Goal: Information Seeking & Learning: Learn about a topic

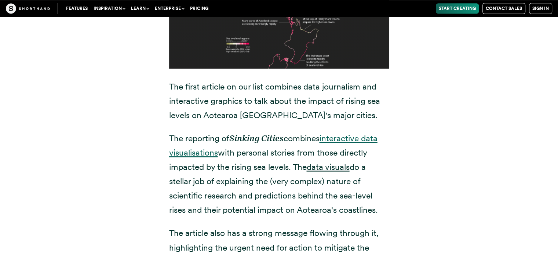
scroll to position [3508, 0]
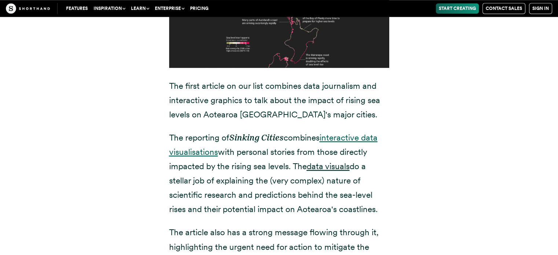
click at [344, 132] on u "interactive data visualisations" at bounding box center [273, 144] width 208 height 25
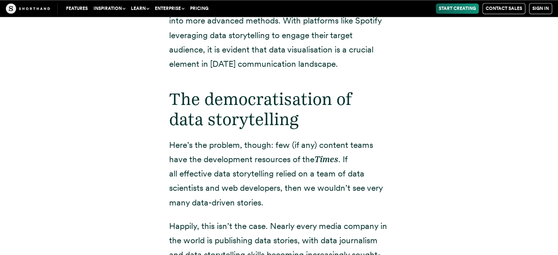
scroll to position [1191, 0]
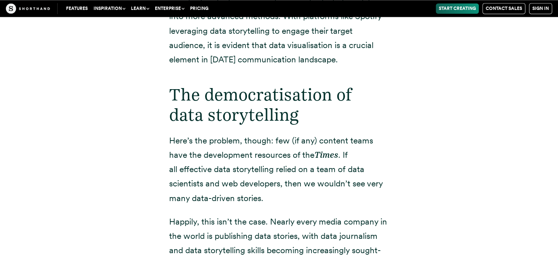
click at [271, 150] on p "Here’s the problem, though: few (if any) content teams have the development res…" at bounding box center [279, 169] width 220 height 72
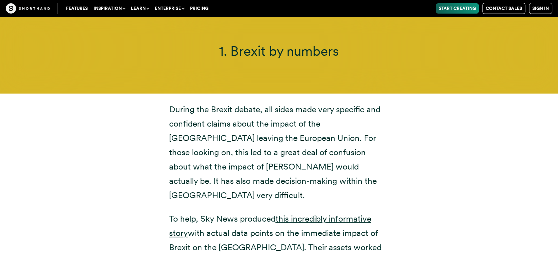
scroll to position [2620, 0]
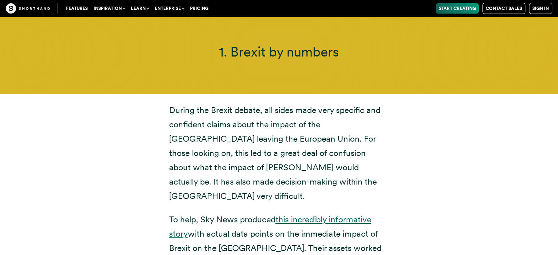
click at [309, 214] on link "this incredibly informative story" at bounding box center [270, 226] width 202 height 25
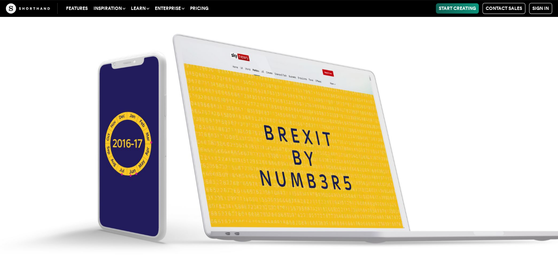
scroll to position [3007, 0]
